Goal: Task Accomplishment & Management: Manage account settings

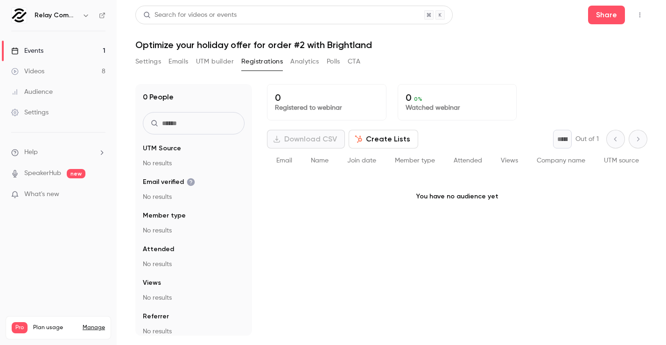
click at [301, 60] on button "Analytics" at bounding box center [304, 61] width 29 height 15
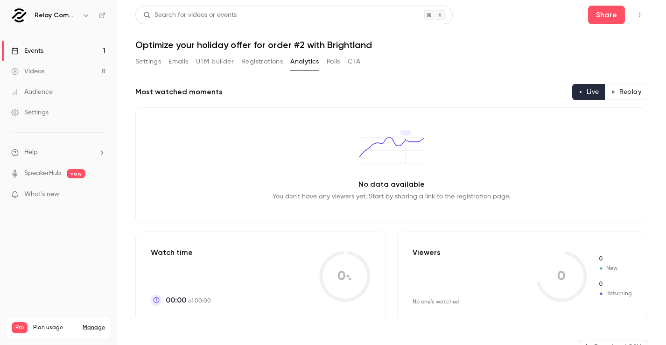
click at [274, 62] on button "Registrations" at bounding box center [262, 61] width 42 height 15
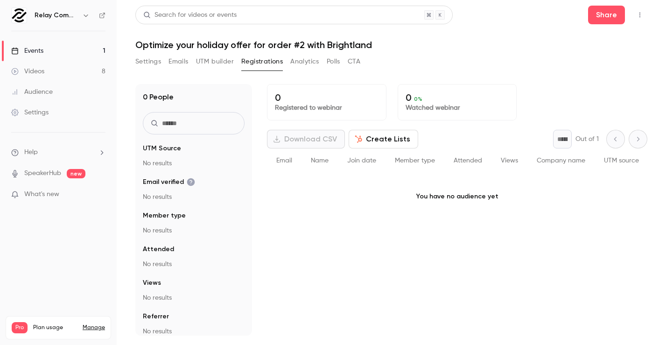
click at [346, 61] on div "Settings Emails UTM builder Registrations Analytics Polls CTA" at bounding box center [247, 61] width 225 height 15
click at [358, 62] on button "CTA" at bounding box center [353, 61] width 13 height 15
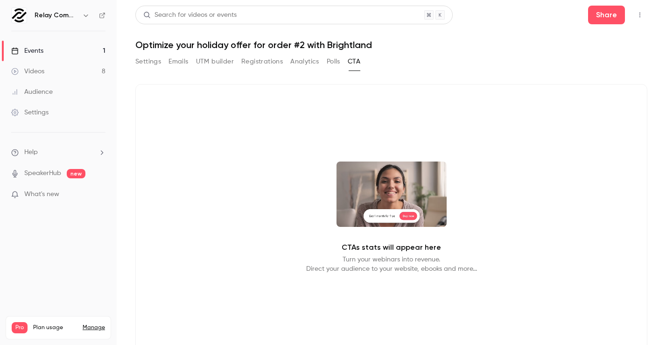
click at [331, 61] on button "Polls" at bounding box center [333, 61] width 14 height 15
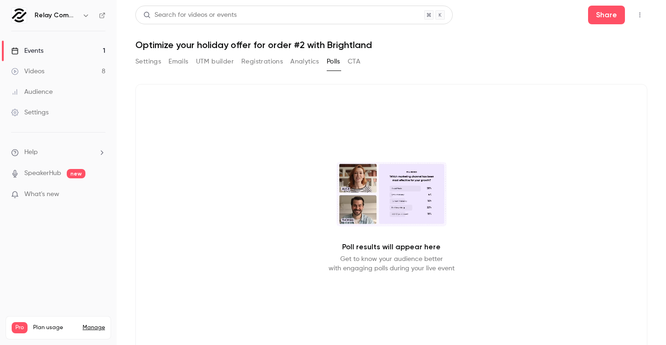
click at [298, 60] on button "Analytics" at bounding box center [304, 61] width 29 height 15
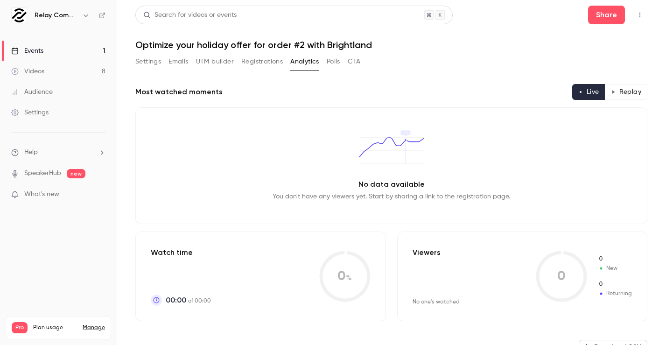
click at [255, 61] on button "Registrations" at bounding box center [262, 61] width 42 height 15
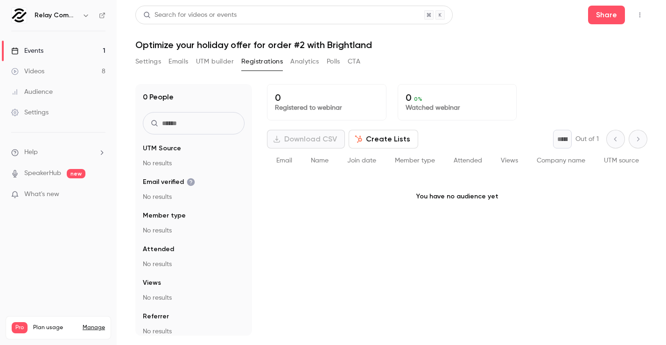
click at [212, 61] on button "UTM builder" at bounding box center [215, 61] width 38 height 15
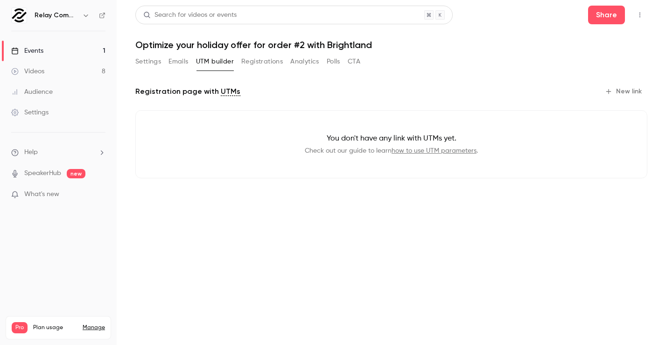
click at [181, 61] on button "Emails" at bounding box center [178, 61] width 20 height 15
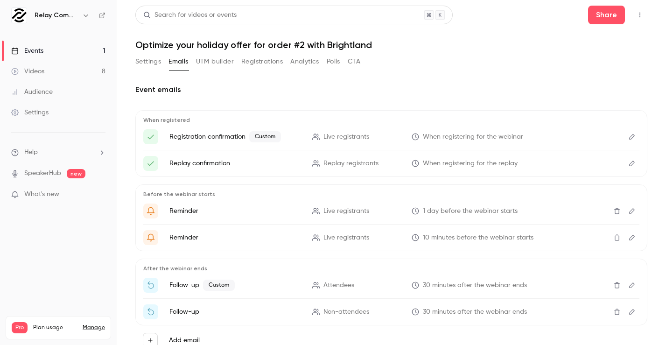
click at [147, 63] on button "Settings" at bounding box center [148, 61] width 26 height 15
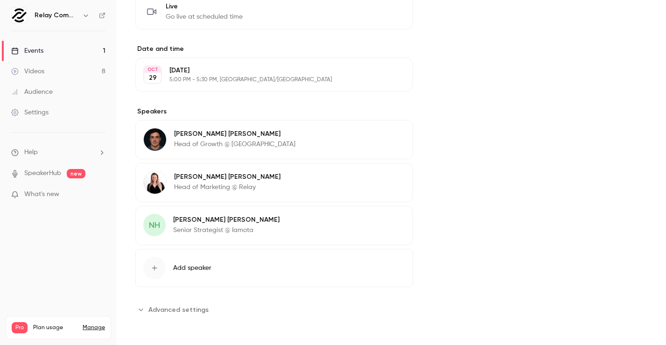
scroll to position [257, 0]
click at [215, 219] on p "Nicole Hutchinson" at bounding box center [226, 219] width 106 height 9
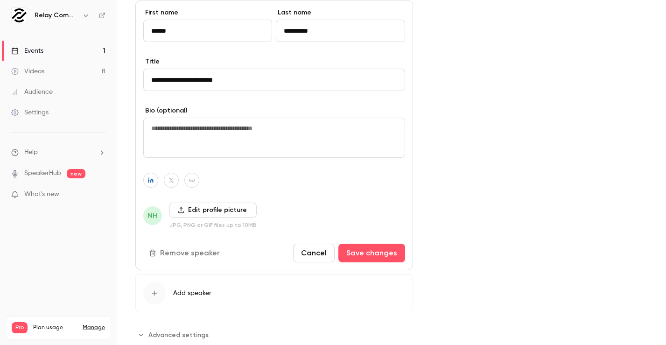
scroll to position [471, 0]
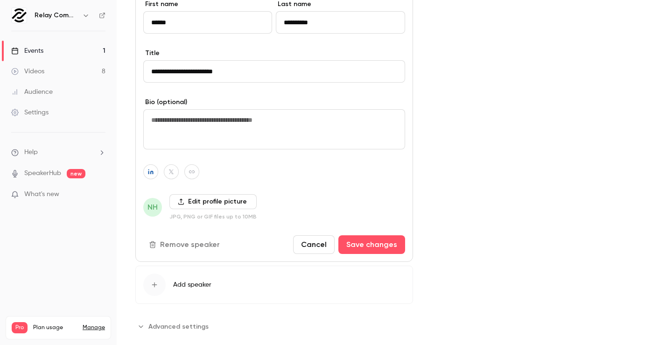
click at [190, 208] on label "Edit profile picture" at bounding box center [212, 201] width 87 height 15
click at [0, 0] on input "Edit profile picture" at bounding box center [0, 0] width 0 height 0
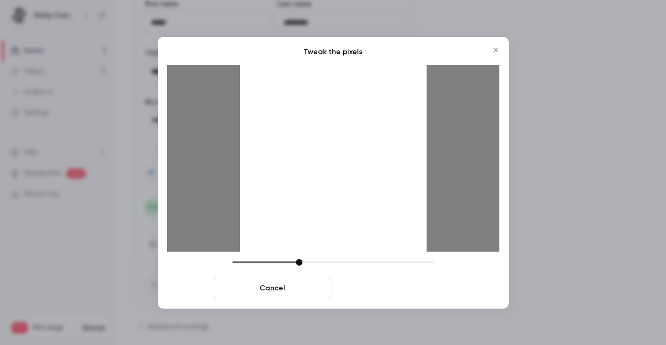
click at [405, 288] on button "Crop and save" at bounding box center [394, 288] width 118 height 22
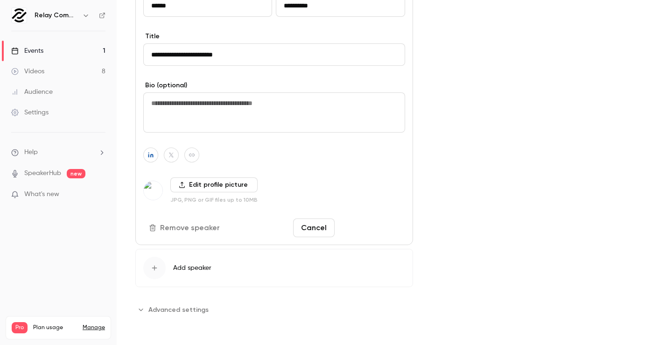
click at [371, 221] on button "Save changes" at bounding box center [371, 227] width 67 height 19
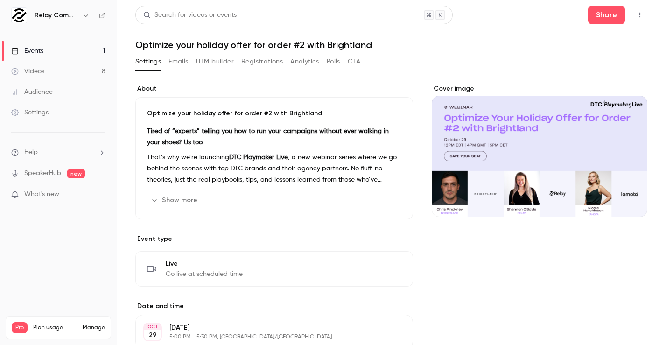
scroll to position [0, 0]
click at [167, 61] on div "Settings Emails UTM builder Registrations Analytics Polls CTA" at bounding box center [247, 61] width 225 height 15
click at [176, 61] on button "Emails" at bounding box center [178, 61] width 20 height 15
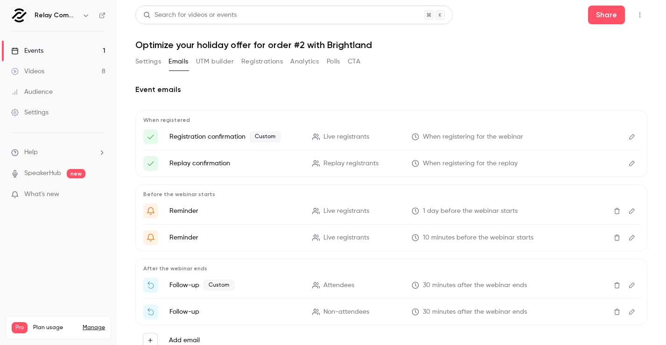
click at [224, 60] on button "UTM builder" at bounding box center [215, 61] width 38 height 15
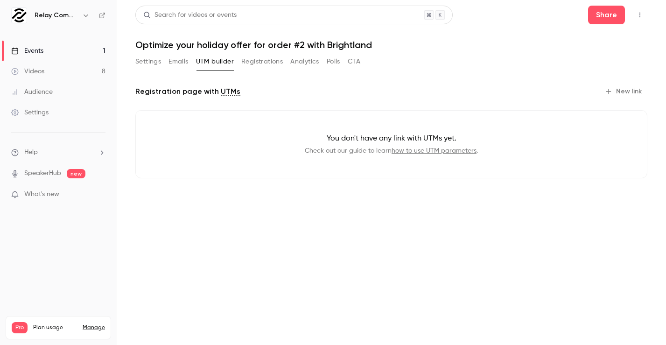
click at [45, 52] on link "Events 1" at bounding box center [58, 51] width 117 height 21
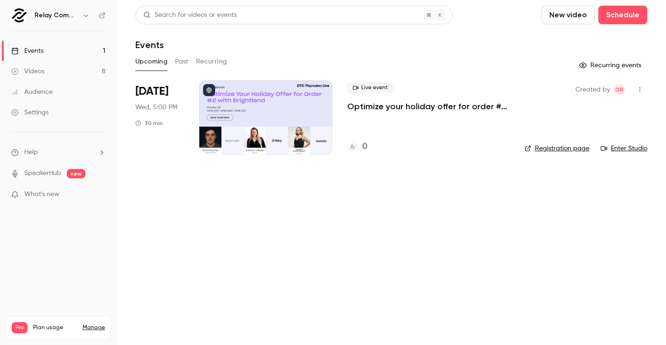
click at [367, 144] on h4 "0" at bounding box center [364, 146] width 5 height 13
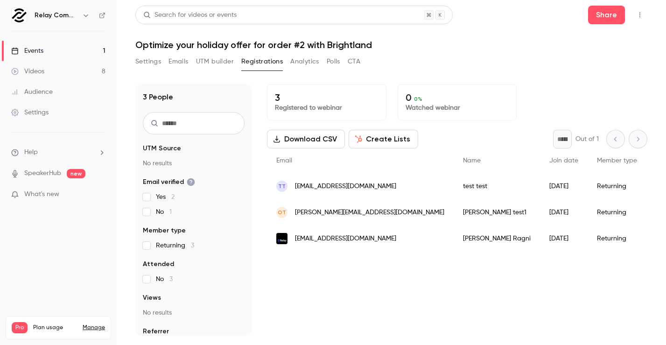
click at [153, 60] on button "Settings" at bounding box center [148, 61] width 26 height 15
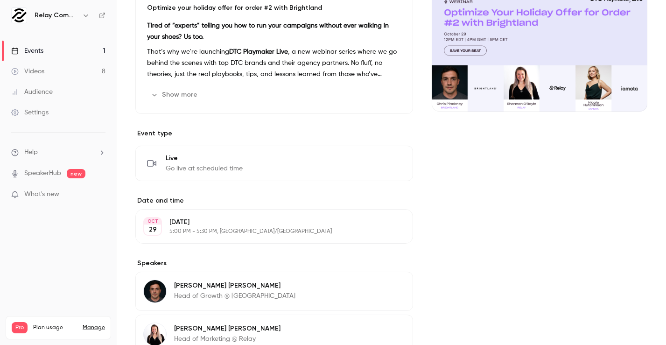
scroll to position [133, 0]
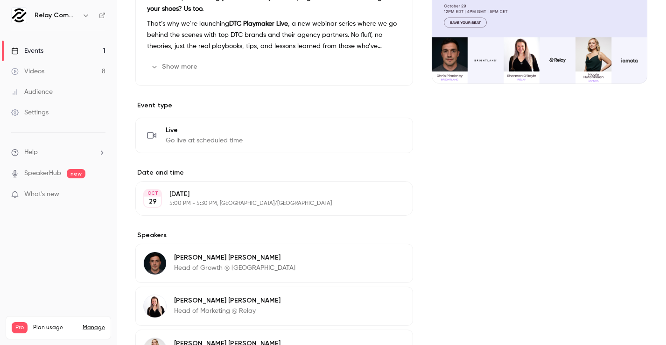
click at [249, 207] on div "OCT 29 Wednesday, October 29 5:00 PM - 5:30 PM, Europe/Lisbon Edit" at bounding box center [273, 198] width 277 height 35
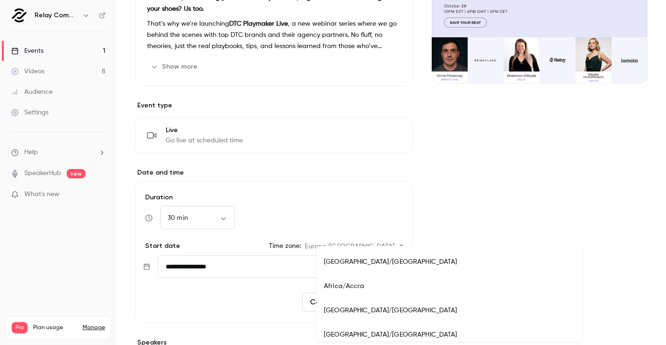
click at [375, 248] on body "**********" at bounding box center [333, 172] width 666 height 345
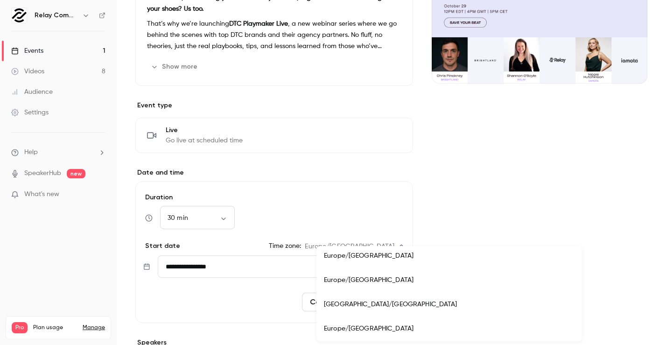
click at [366, 255] on li "Europe/Madrid" at bounding box center [448, 255] width 265 height 24
type input "**********"
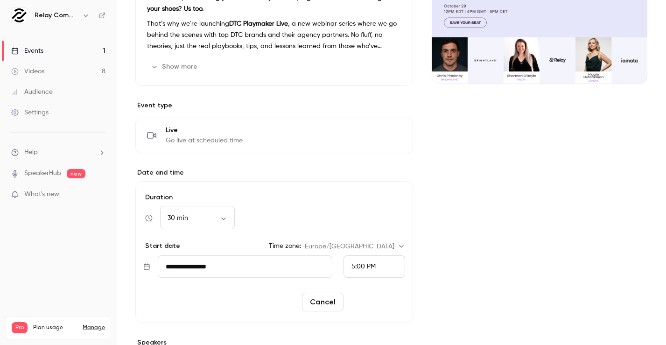
click at [371, 298] on button "Reschedule" at bounding box center [376, 301] width 58 height 19
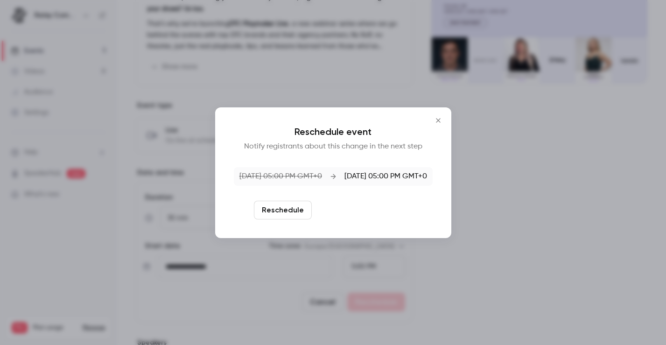
click at [386, 207] on button "Reschedule and notify" at bounding box center [363, 210] width 97 height 19
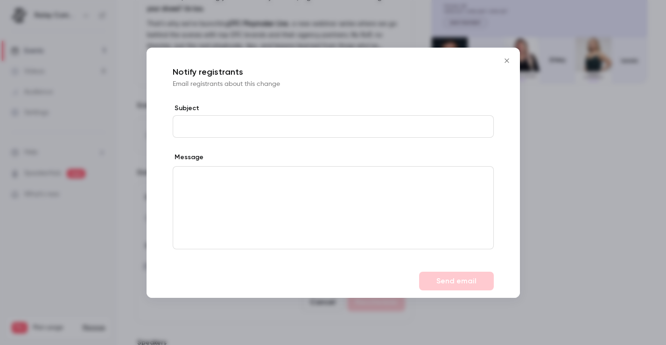
click at [507, 55] on button "Close" at bounding box center [506, 60] width 19 height 19
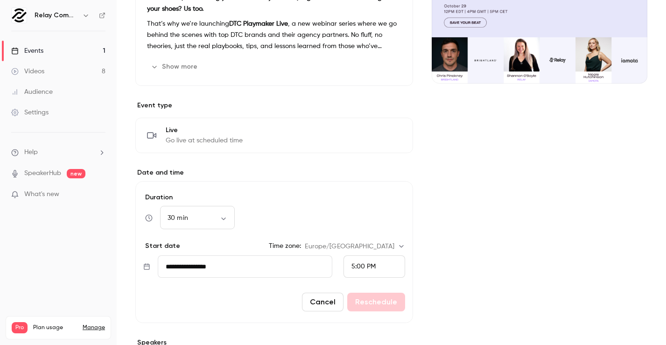
click at [383, 263] on div "5:00 PM" at bounding box center [374, 266] width 62 height 22
click at [308, 243] on div at bounding box center [333, 172] width 666 height 345
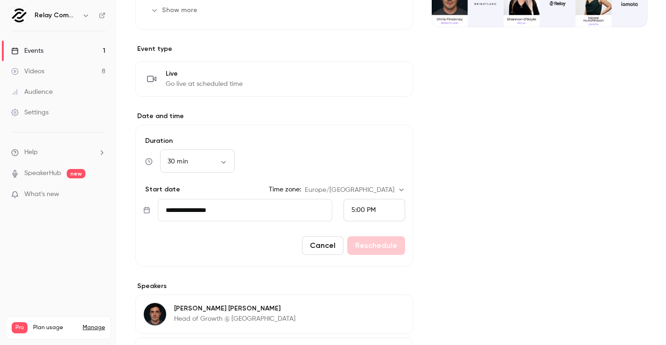
scroll to position [196, 0]
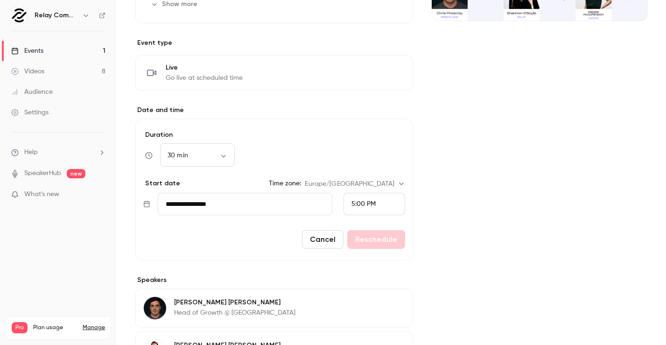
click at [378, 228] on form "**********" at bounding box center [273, 189] width 277 height 142
click at [376, 248] on div "Cancel Reschedule" at bounding box center [274, 239] width 262 height 19
click at [375, 241] on div "Cancel Reschedule" at bounding box center [274, 239] width 262 height 19
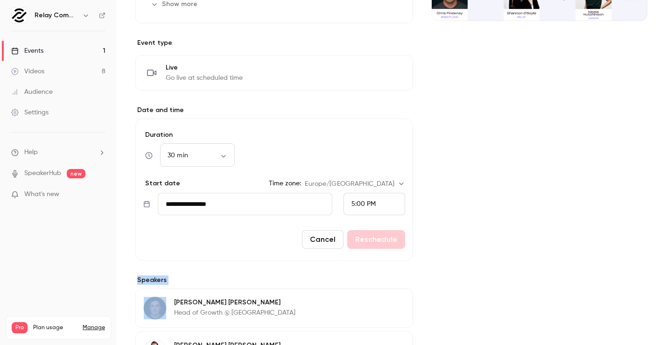
click at [375, 241] on div "Cancel Reschedule" at bounding box center [274, 239] width 262 height 19
click at [467, 215] on div "Cover image" at bounding box center [538, 186] width 215 height 597
click at [331, 238] on button "Cancel" at bounding box center [323, 239] width 42 height 19
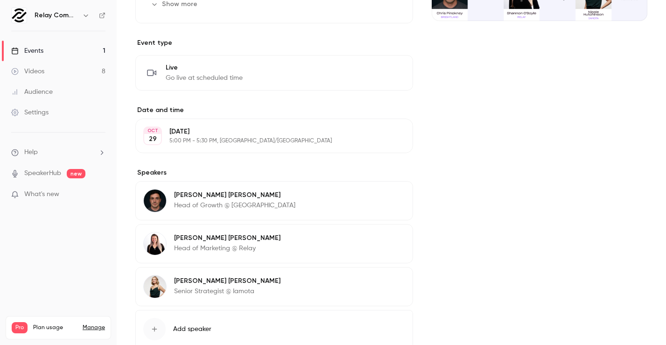
click at [377, 137] on icon "button" at bounding box center [378, 135] width 7 height 7
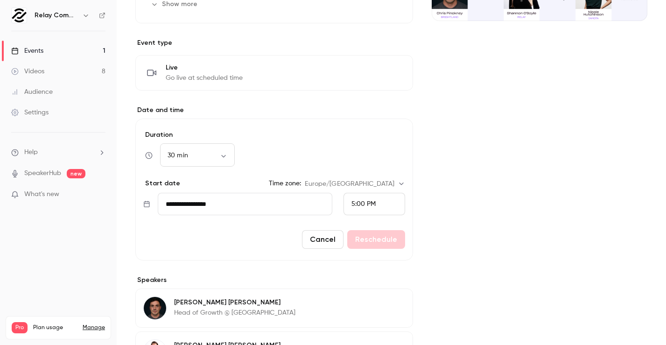
click at [376, 207] on div "5:00 PM" at bounding box center [374, 204] width 62 height 22
click at [314, 188] on div at bounding box center [333, 172] width 666 height 345
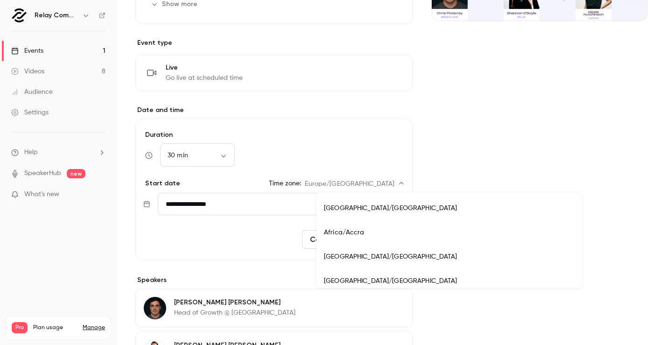
click at [374, 182] on body "**********" at bounding box center [333, 172] width 666 height 345
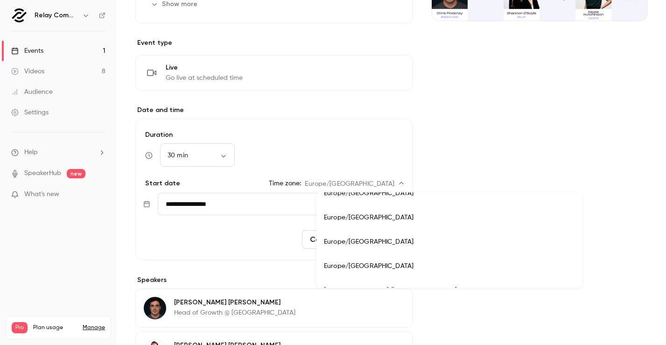
scroll to position [8164, 0]
click at [360, 241] on li "Europe/Madrid" at bounding box center [448, 241] width 265 height 24
type input "**********"
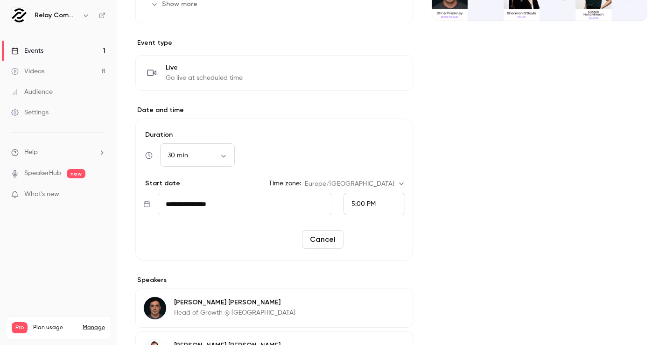
click at [389, 238] on button "Reschedule" at bounding box center [376, 239] width 58 height 19
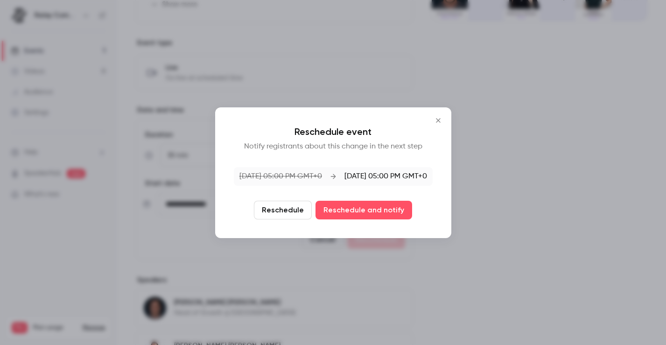
click at [282, 209] on button "Reschedule" at bounding box center [283, 210] width 58 height 19
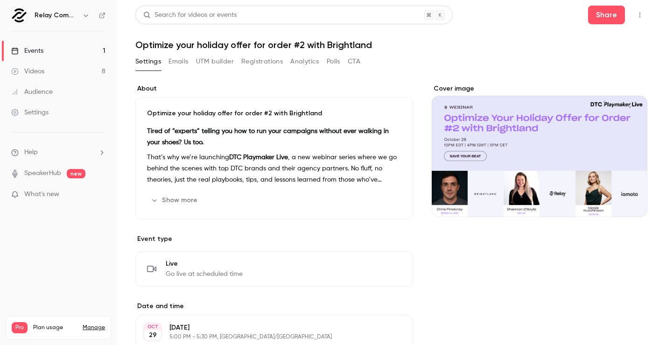
scroll to position [0, 0]
click at [43, 50] on div "Events" at bounding box center [27, 50] width 32 height 9
